Goal: Information Seeking & Learning: Check status

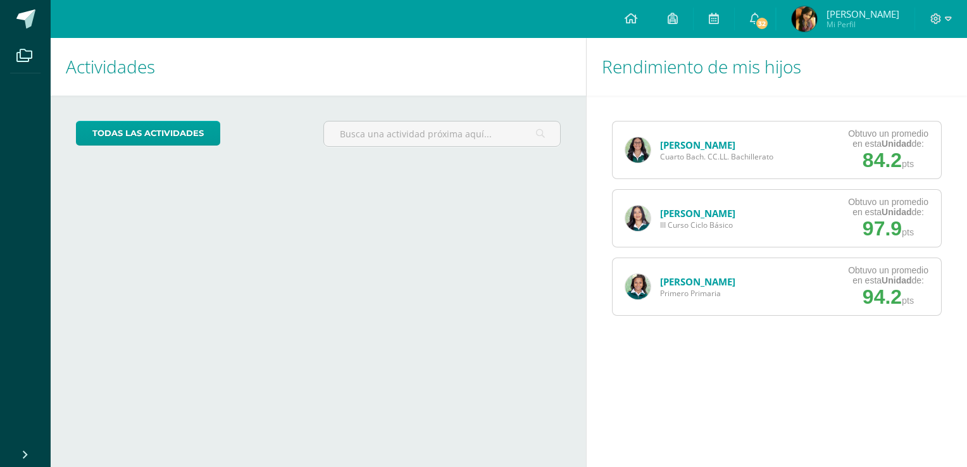
click at [297, 232] on div "Actividades Mis hijos todas las Actividades No tienes actividades Échale un vis…" at bounding box center [316, 252] width 540 height 429
click at [128, 28] on div "Configuración Cerrar sesión [PERSON_NAME] Mi Perfil 32 32 Avisos 1412 avisos si…" at bounding box center [509, 19] width 916 height 38
click at [705, 151] on link "[PERSON_NAME]" at bounding box center [697, 145] width 75 height 13
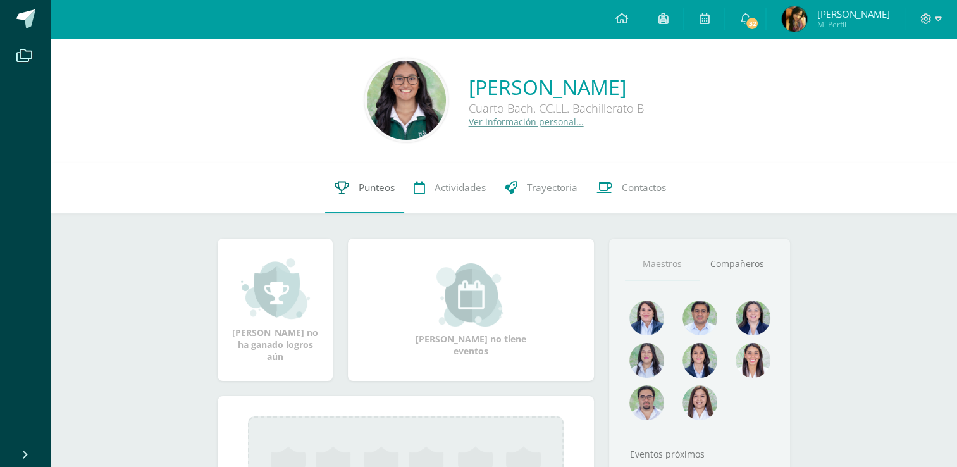
click at [363, 182] on span "Punteos" at bounding box center [377, 187] width 36 height 13
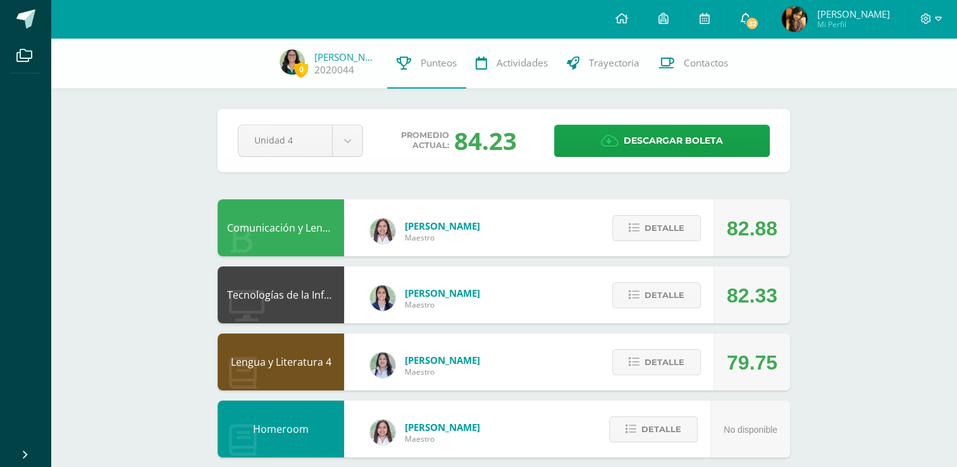
scroll to position [408, 0]
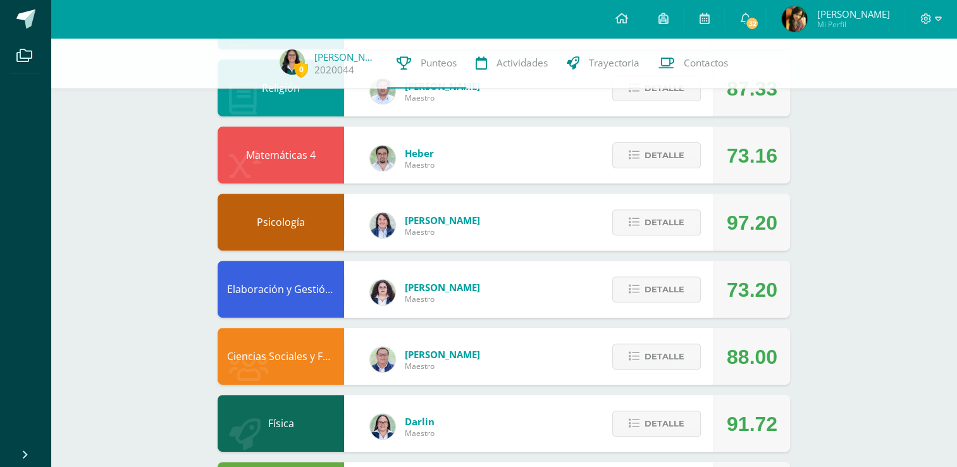
click at [389, 134] on div "[PERSON_NAME]" at bounding box center [402, 158] width 90 height 57
